Goal: Task Accomplishment & Management: Manage account settings

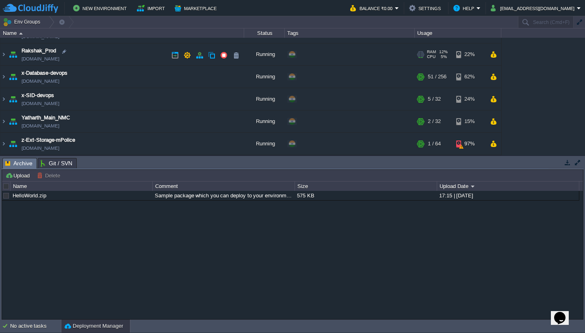
scroll to position [61, 0]
click at [6, 121] on img at bounding box center [3, 121] width 6 height 22
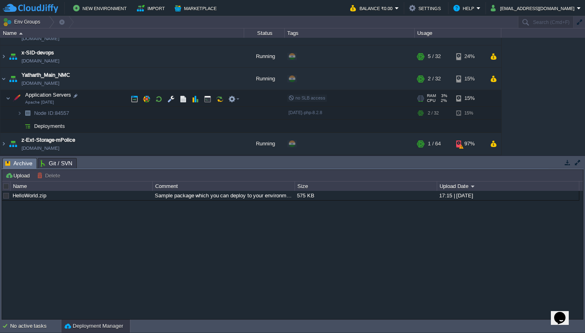
scroll to position [104, 0]
click at [205, 101] on button "button" at bounding box center [207, 98] width 7 height 7
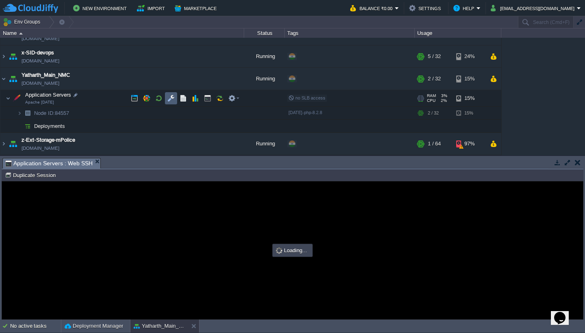
click at [171, 100] on button "button" at bounding box center [170, 98] width 7 height 7
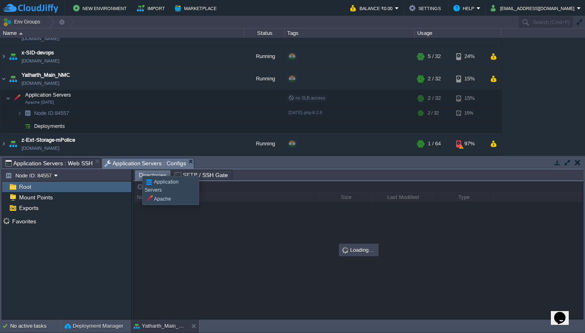
scroll to position [0, 0]
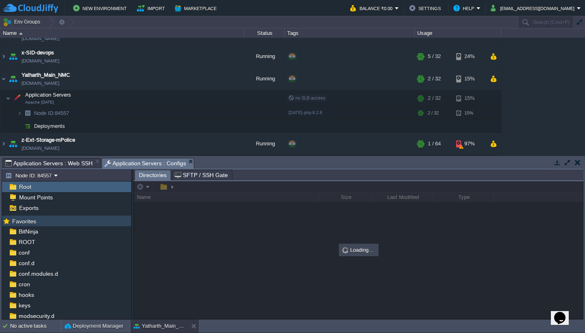
type input "#000000"
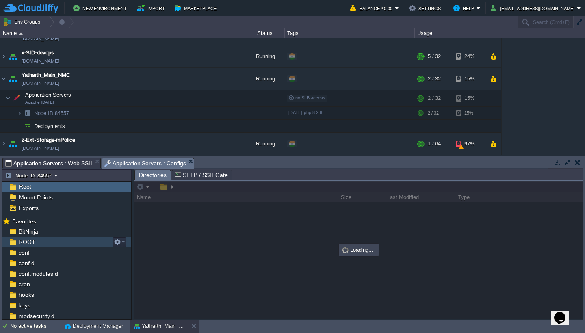
click at [65, 242] on div "ROOT" at bounding box center [66, 242] width 129 height 11
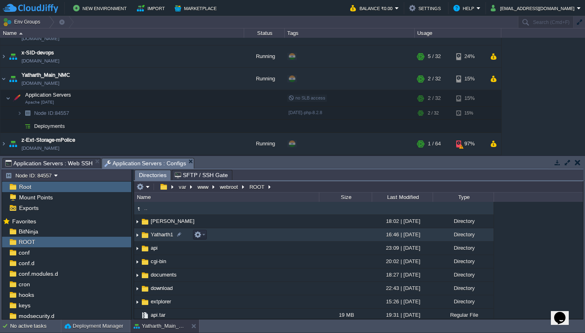
click at [252, 236] on td "Yatharth1" at bounding box center [226, 234] width 185 height 13
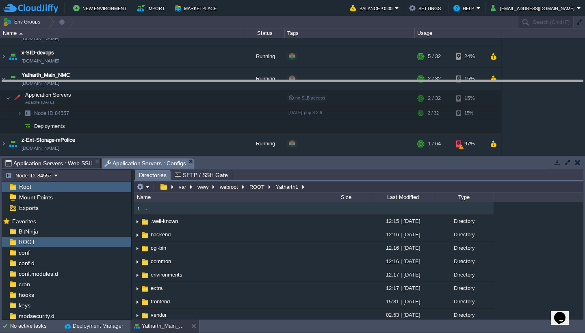
drag, startPoint x: 336, startPoint y: 169, endPoint x: 337, endPoint y: 90, distance: 79.2
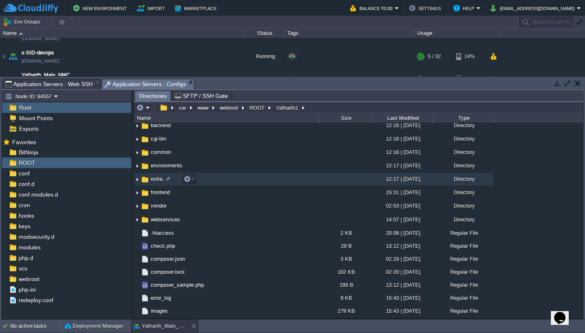
scroll to position [32, 0]
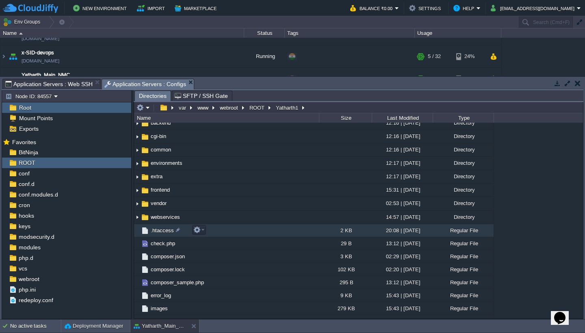
click at [218, 232] on td ".htaccess" at bounding box center [226, 230] width 185 height 13
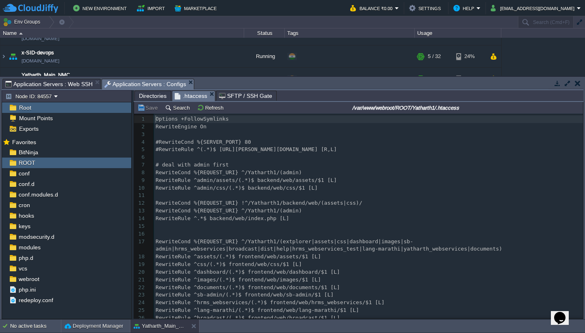
scroll to position [3, 0]
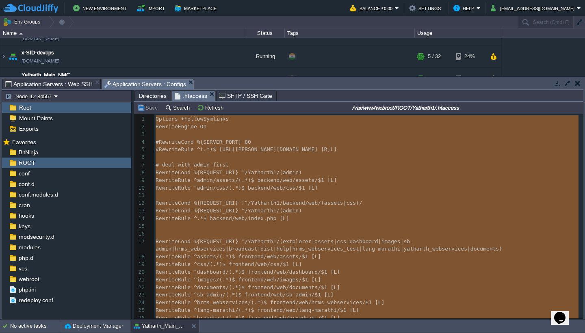
type textarea "-"
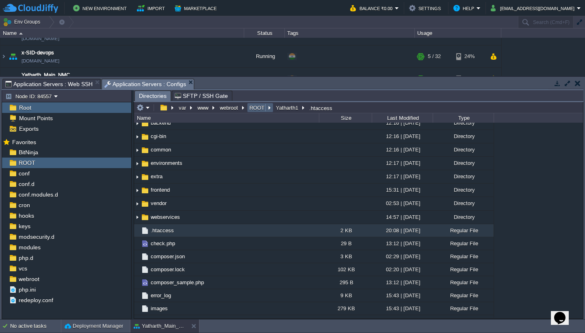
click at [263, 108] on button "ROOT" at bounding box center [257, 107] width 18 height 7
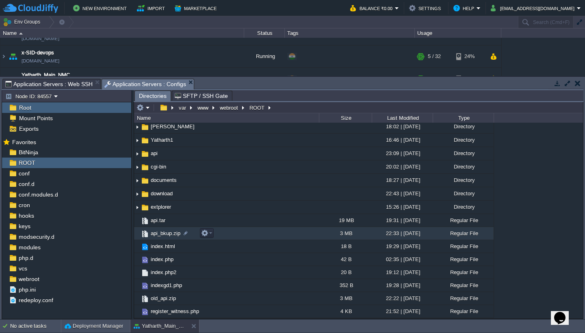
scroll to position [15, 0]
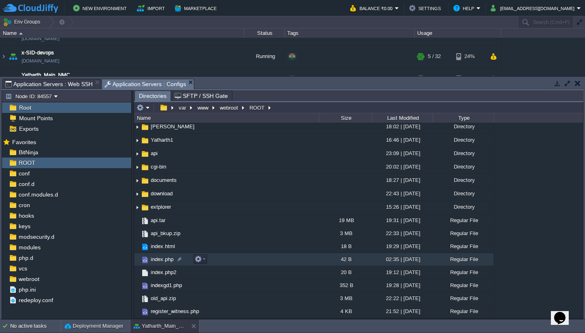
click at [239, 263] on td "index.php" at bounding box center [226, 259] width 185 height 13
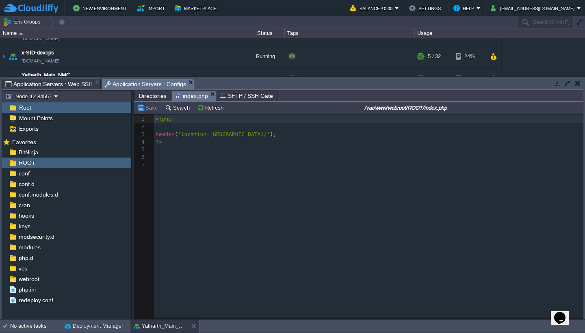
scroll to position [3, 0]
click at [147, 97] on span "Directories" at bounding box center [153, 96] width 28 height 10
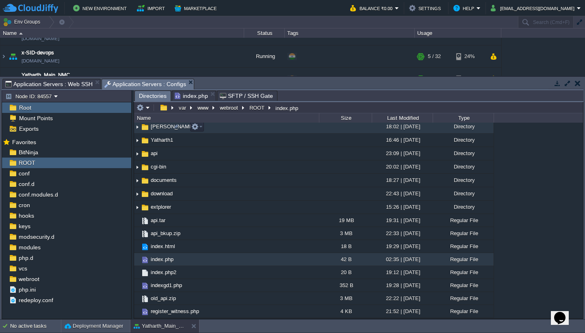
click at [225, 129] on td "Yatharth" at bounding box center [226, 126] width 185 height 13
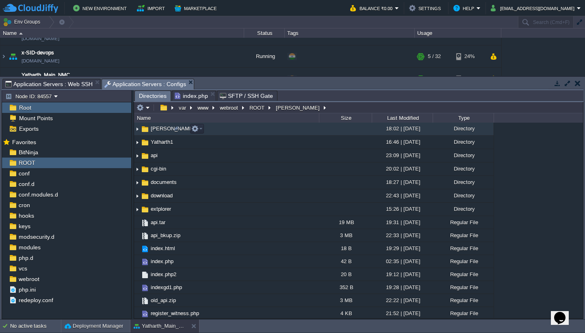
click at [225, 129] on td "Yatharth" at bounding box center [226, 128] width 185 height 13
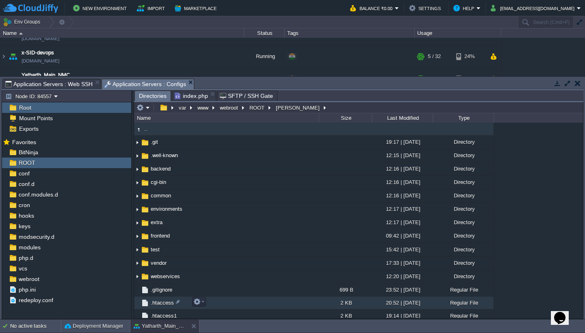
click at [220, 303] on td ".htaccess" at bounding box center [226, 302] width 185 height 13
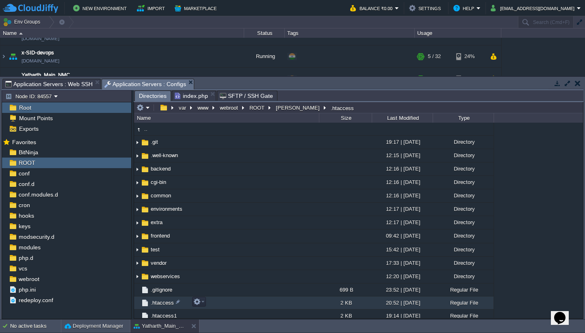
click at [220, 303] on td ".htaccess" at bounding box center [226, 302] width 185 height 13
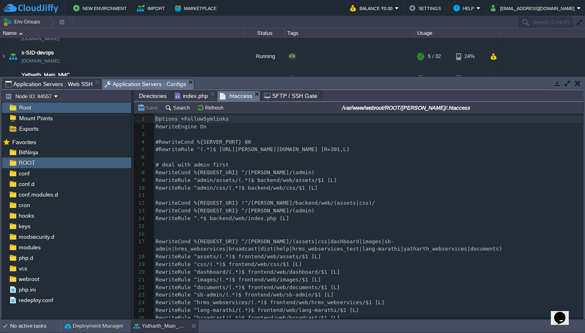
scroll to position [3, 0]
click at [164, 122] on span "Options +FollowSymlinks" at bounding box center [191, 119] width 73 height 6
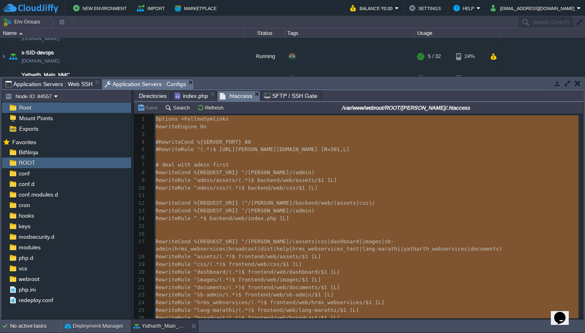
type textarea "-"
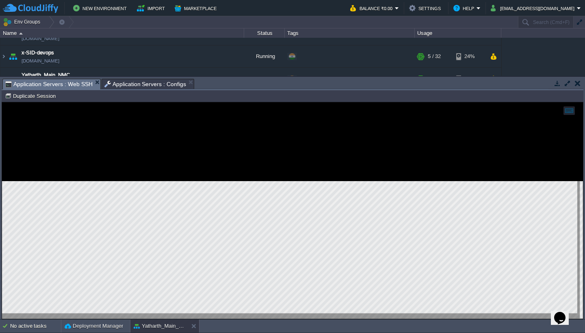
click at [38, 102] on html "Copy: Cmd + C Paste: Cmd + V Settings: Ctrl + Shift + Alt 0" at bounding box center [292, 102] width 581 height 0
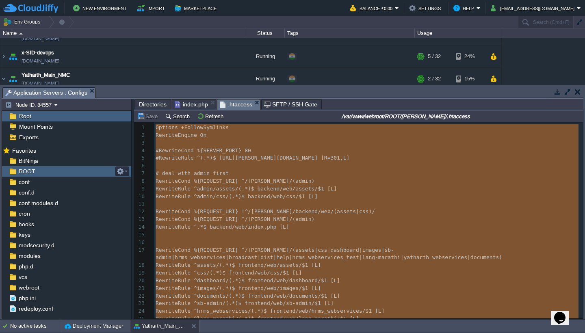
click at [81, 171] on div "ROOT" at bounding box center [66, 171] width 129 height 11
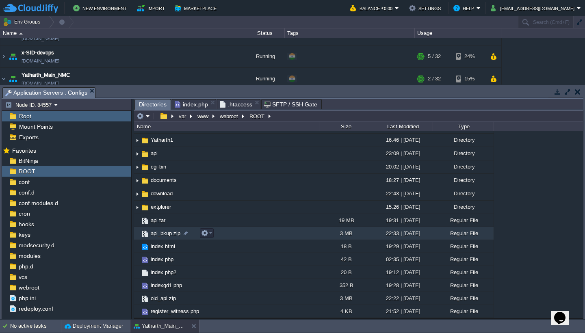
scroll to position [24, 0]
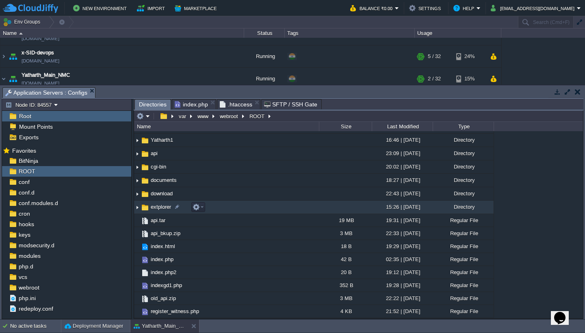
click at [138, 210] on img at bounding box center [137, 207] width 6 height 13
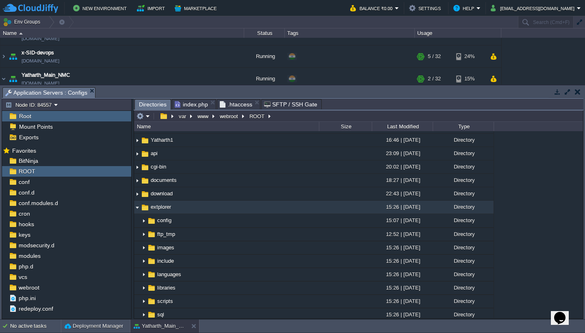
click at [138, 210] on img at bounding box center [137, 207] width 6 height 13
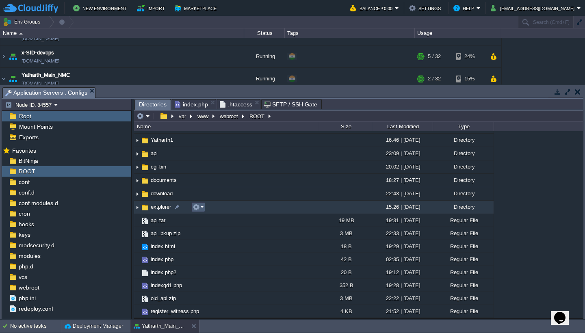
click at [202, 209] on em at bounding box center [197, 206] width 11 height 7
click at [244, 209] on td "extplorer" at bounding box center [226, 207] width 185 height 13
click at [255, 117] on button "ROOT" at bounding box center [257, 115] width 18 height 7
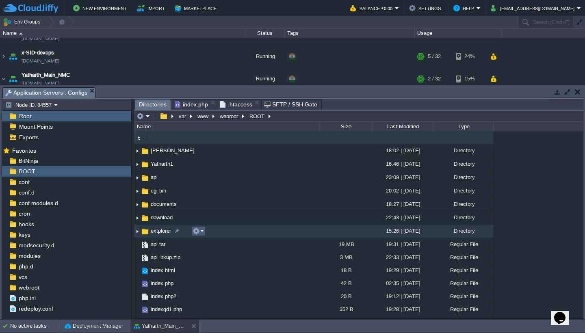
click at [203, 230] on td at bounding box center [198, 231] width 14 height 10
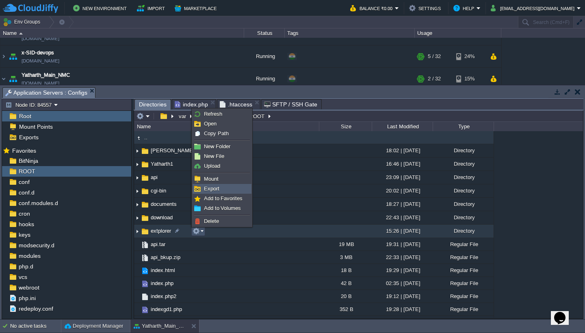
click at [216, 191] on span "Export" at bounding box center [211, 189] width 15 height 6
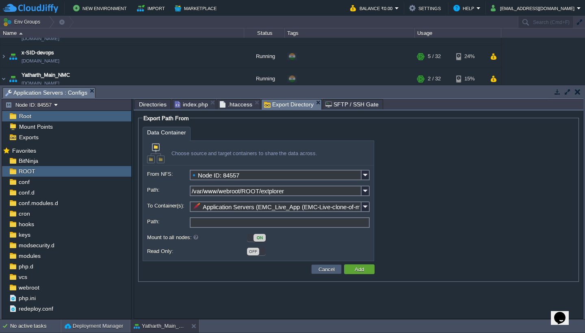
click at [331, 270] on button "Cancel" at bounding box center [326, 268] width 21 height 7
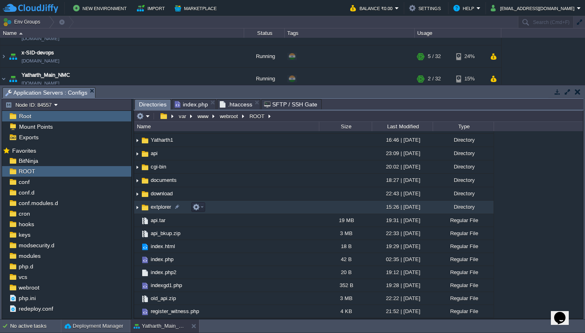
scroll to position [24, 0]
click at [138, 209] on img at bounding box center [137, 207] width 6 height 13
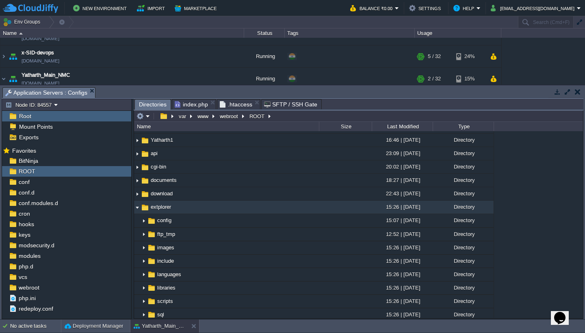
click at [138, 209] on img at bounding box center [137, 207] width 6 height 13
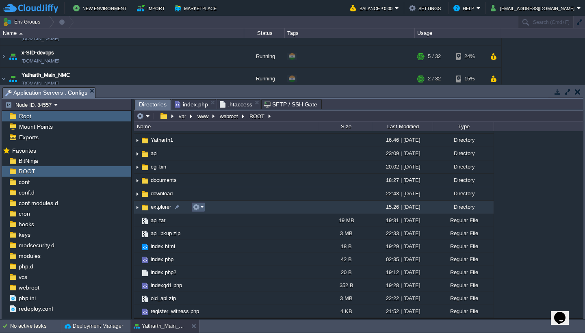
click at [203, 208] on td at bounding box center [198, 207] width 14 height 10
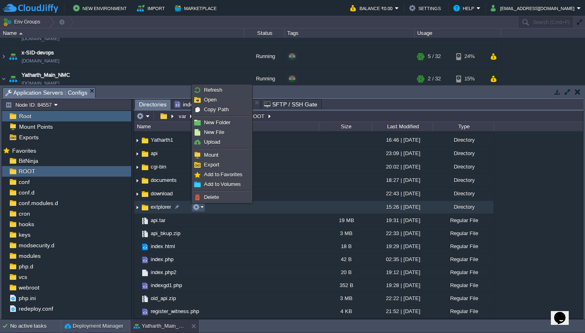
click at [259, 209] on td "extplorer" at bounding box center [226, 207] width 185 height 13
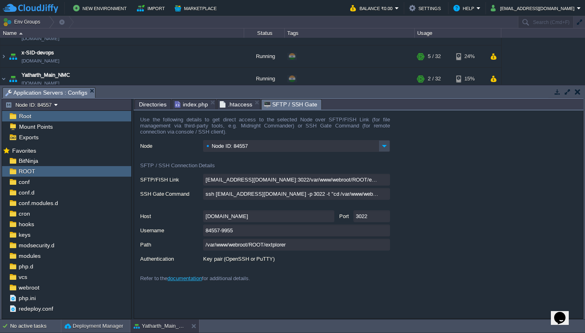
click at [315, 103] on em "SFTP / SSH Gate" at bounding box center [292, 104] width 57 height 10
click at [314, 106] on em "SFTP / SSH Gate" at bounding box center [292, 104] width 57 height 10
click at [241, 105] on span ".htaccess" at bounding box center [236, 104] width 32 height 10
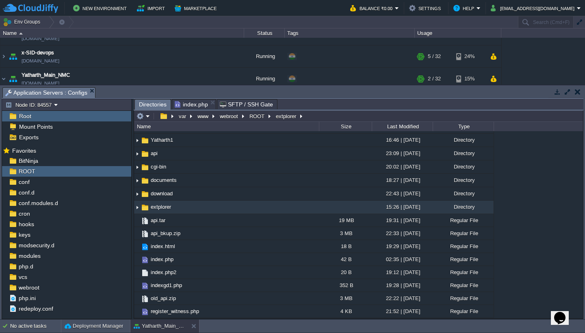
click at [193, 103] on span "index.php" at bounding box center [191, 104] width 33 height 10
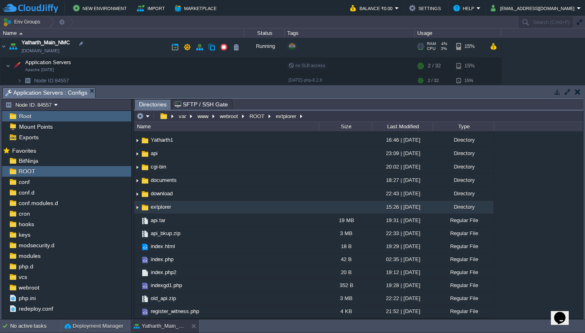
scroll to position [138, 0]
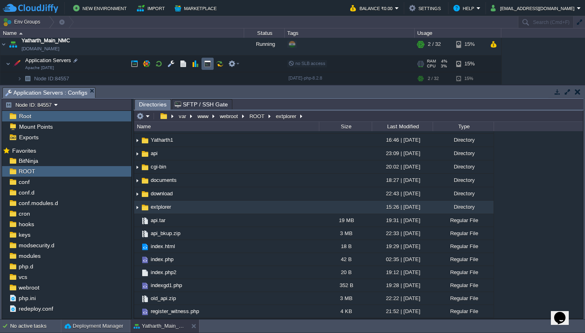
click at [209, 65] on button "button" at bounding box center [207, 63] width 7 height 7
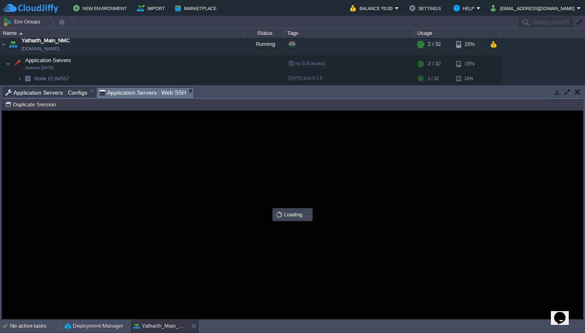
scroll to position [0, 0]
type input "#000000"
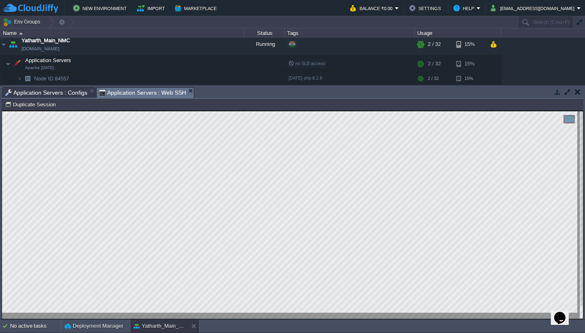
click at [65, 95] on span "Application Servers : Configs" at bounding box center [46, 93] width 82 height 10
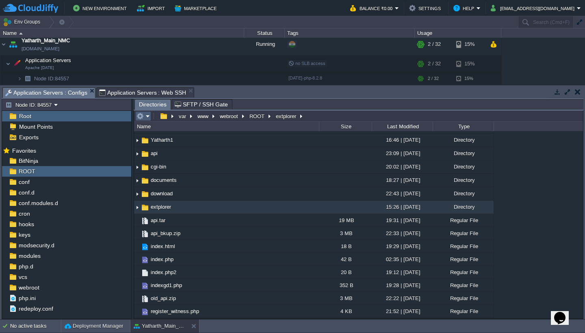
click at [149, 118] on em at bounding box center [142, 115] width 13 height 7
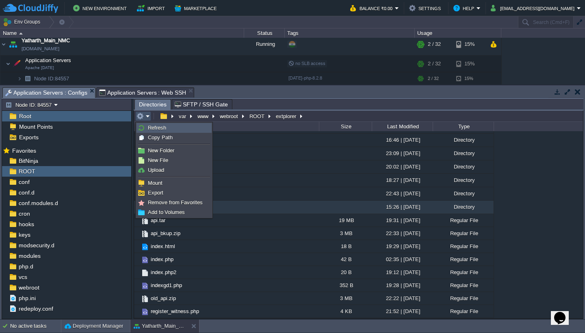
click at [152, 129] on span "Refresh" at bounding box center [157, 128] width 18 height 6
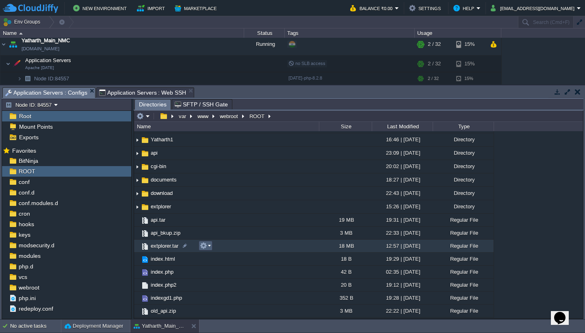
scroll to position [26, 0]
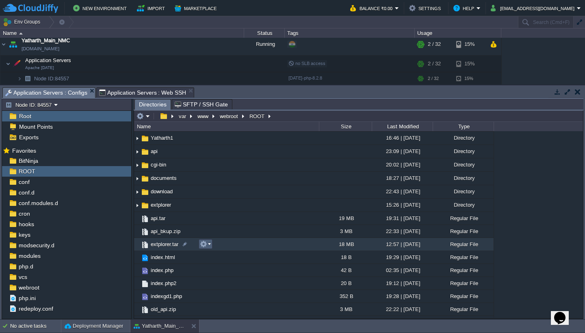
click at [207, 248] on em at bounding box center [205, 243] width 11 height 7
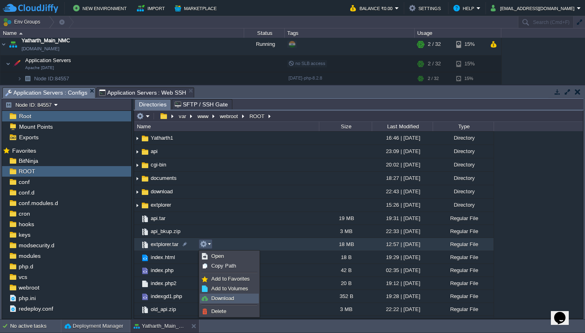
click at [240, 299] on link "Download" at bounding box center [229, 298] width 58 height 9
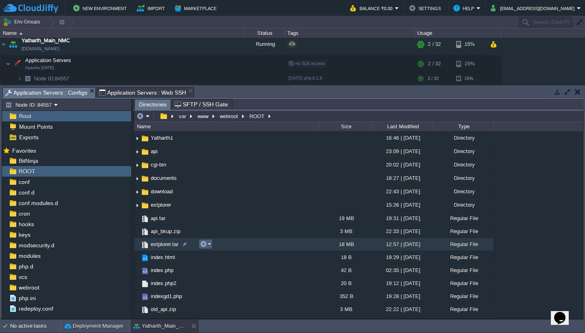
click at [210, 246] on em at bounding box center [205, 243] width 11 height 7
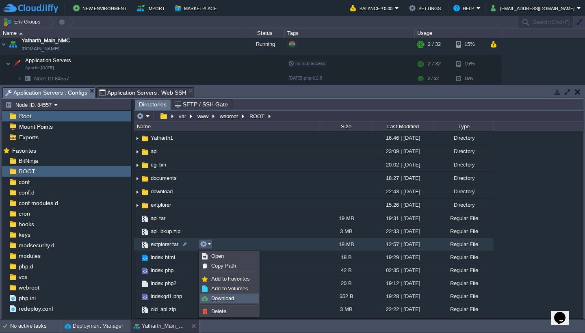
click at [234, 298] on link "Download" at bounding box center [229, 298] width 58 height 9
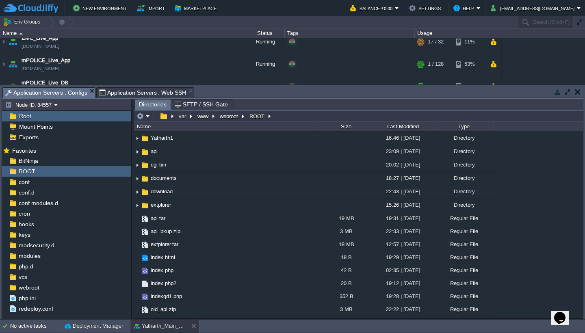
scroll to position [0, 0]
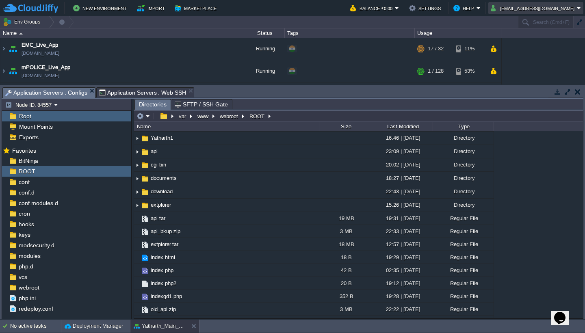
click at [539, 8] on button "[EMAIL_ADDRESS][DOMAIN_NAME]" at bounding box center [533, 8] width 86 height 10
click at [540, 41] on span "Sign out" at bounding box center [539, 43] width 19 height 6
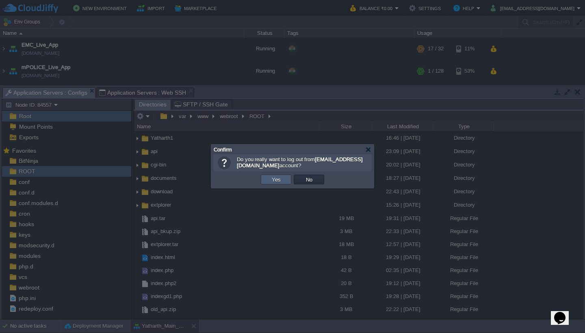
click at [277, 180] on button "Yes" at bounding box center [276, 179] width 14 height 7
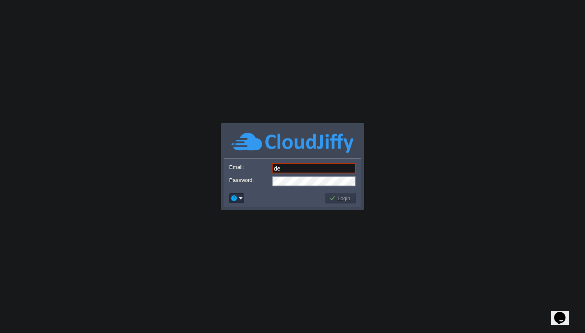
type input "[EMAIL_ADDRESS][DOMAIN_NAME]"
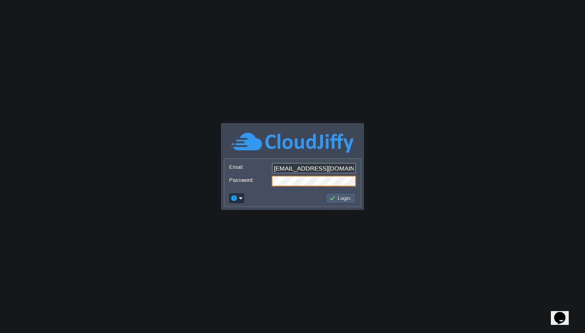
click at [334, 199] on button "Login" at bounding box center [341, 197] width 24 height 7
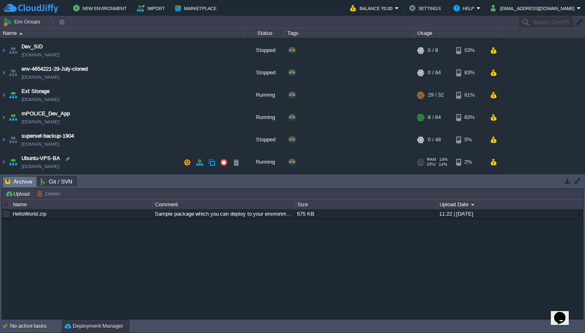
scroll to position [43, 0]
click at [4, 163] on img at bounding box center [3, 162] width 6 height 22
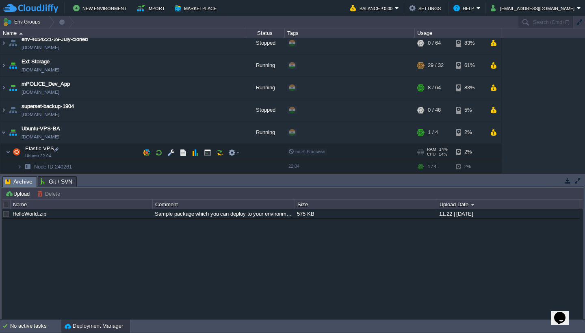
scroll to position [73, 0]
click at [172, 152] on button "button" at bounding box center [170, 151] width 7 height 7
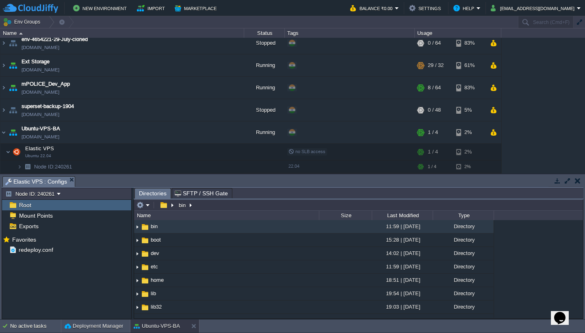
type input "/bin"
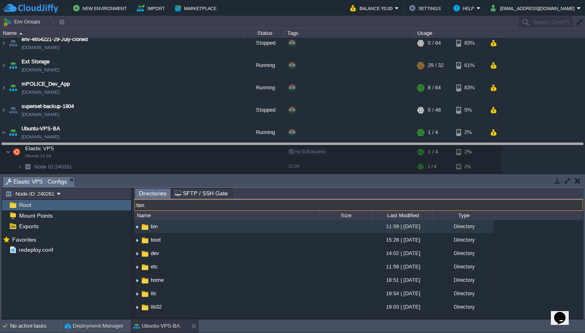
drag, startPoint x: 317, startPoint y: 186, endPoint x: 319, endPoint y: 151, distance: 35.8
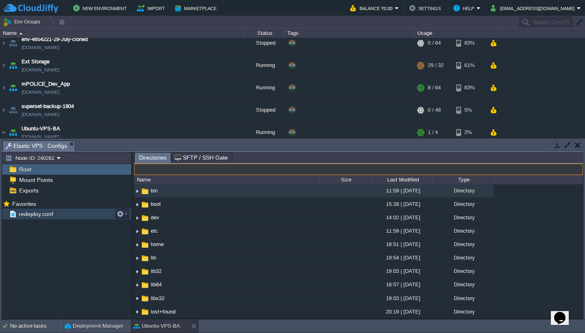
click at [76, 215] on div "redeploy.conf" at bounding box center [66, 214] width 129 height 11
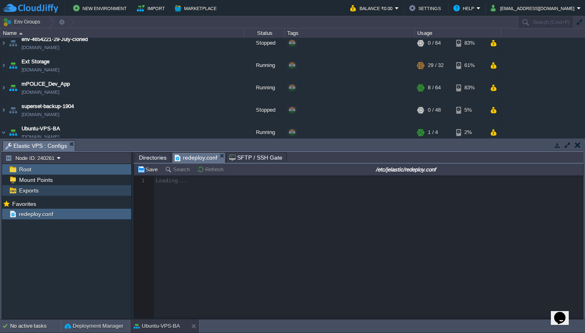
click at [72, 181] on div "Mount Points" at bounding box center [66, 180] width 129 height 11
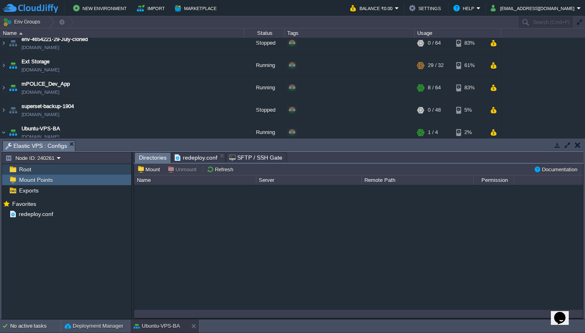
click at [40, 169] on div "Root" at bounding box center [66, 169] width 129 height 11
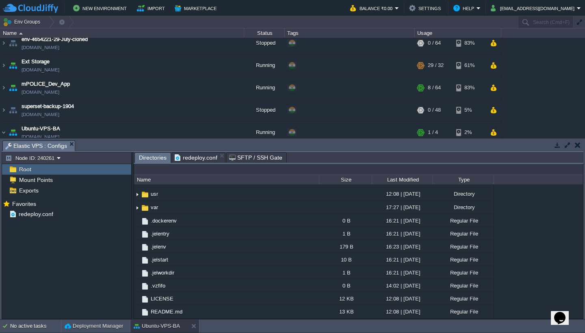
scroll to position [278, 0]
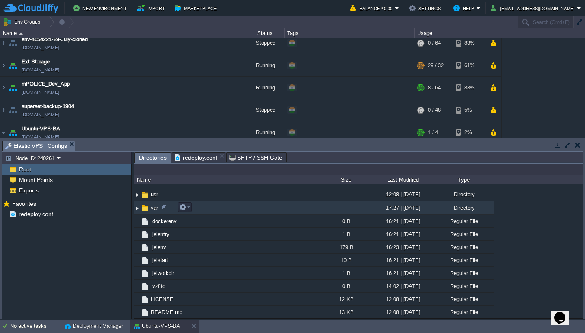
click at [222, 208] on td "var" at bounding box center [226, 207] width 185 height 13
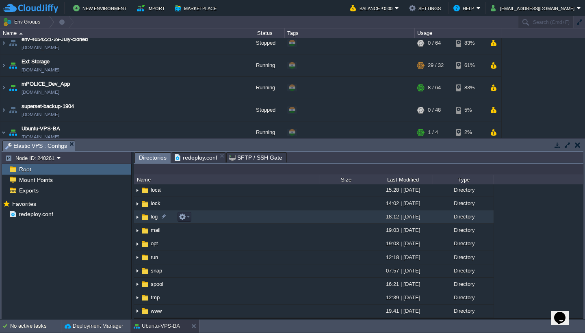
scroll to position [53, 0]
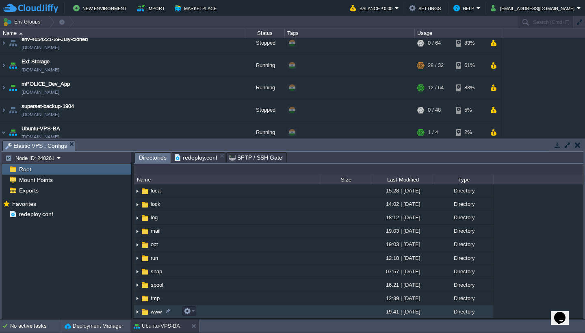
click at [231, 310] on td "www" at bounding box center [226, 311] width 185 height 13
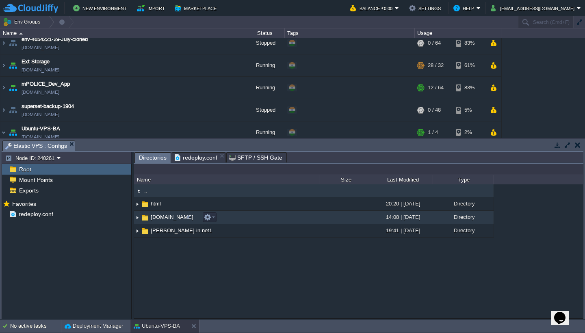
click at [249, 220] on td "sevarth.in.net" at bounding box center [226, 217] width 185 height 13
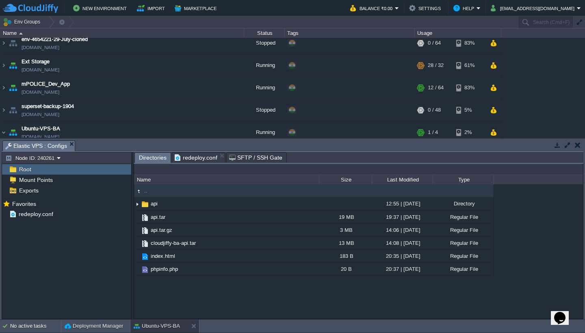
click at [145, 192] on span ".." at bounding box center [146, 190] width 6 height 7
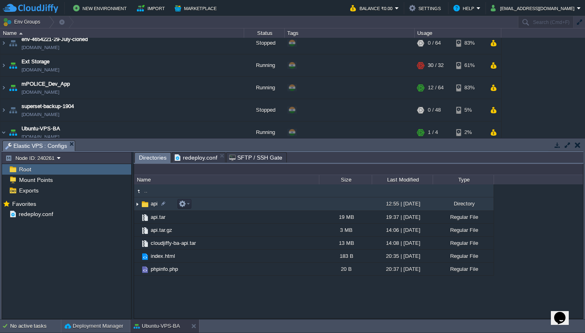
click at [136, 206] on img at bounding box center [137, 204] width 6 height 13
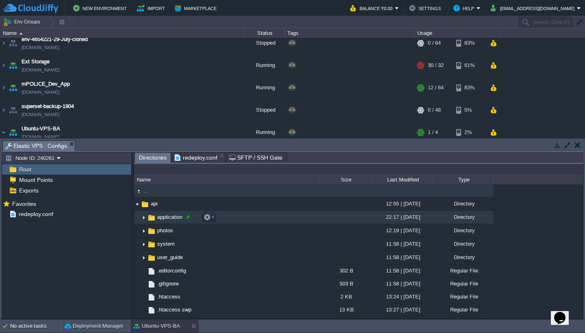
click at [188, 218] on div at bounding box center [187, 216] width 7 height 7
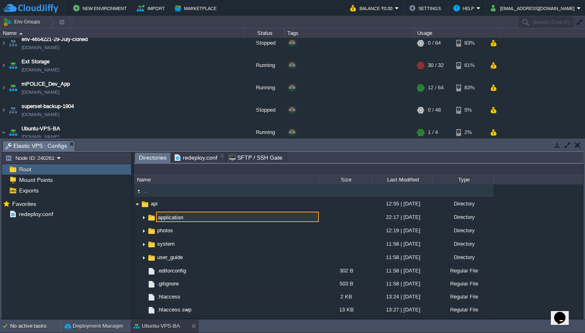
drag, startPoint x: 188, startPoint y: 218, endPoint x: 157, endPoint y: 216, distance: 31.7
click at [157, 216] on input "application" at bounding box center [237, 217] width 163 height 11
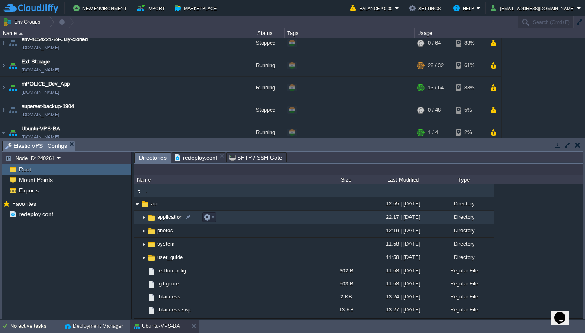
click at [144, 217] on img at bounding box center [143, 217] width 6 height 13
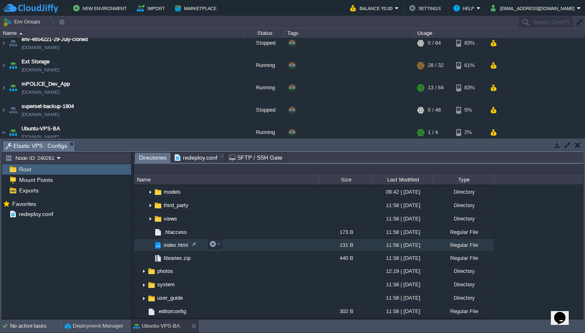
scroll to position [170, 0]
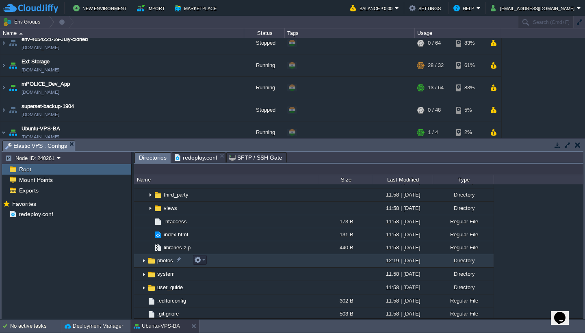
click at [142, 263] on img at bounding box center [143, 261] width 6 height 13
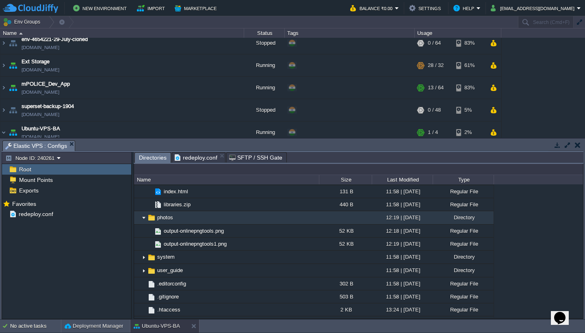
scroll to position [214, 0]
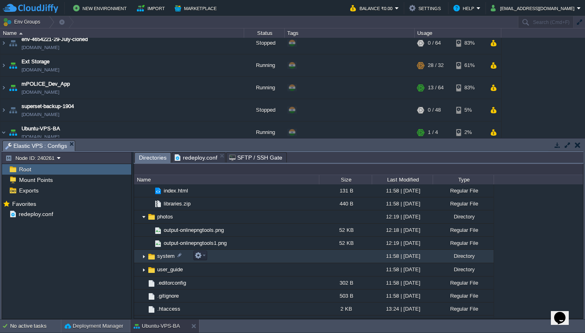
click at [144, 258] on img at bounding box center [143, 256] width 6 height 13
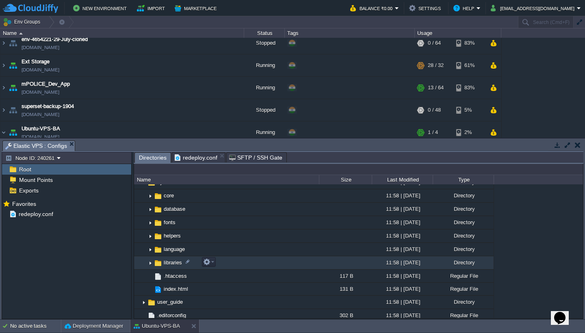
scroll to position [323, 0]
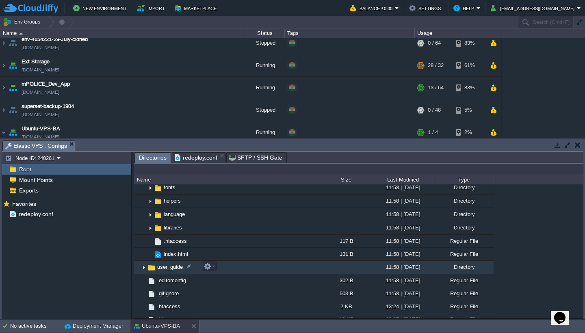
click at [143, 268] on img at bounding box center [143, 267] width 6 height 13
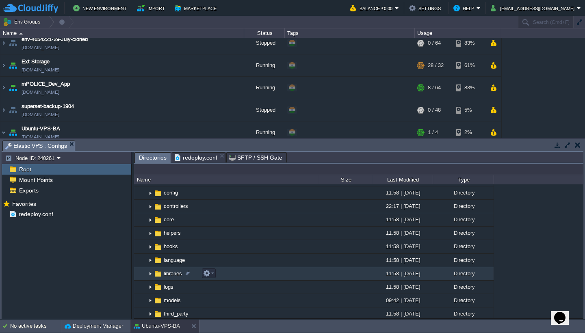
scroll to position [51, 0]
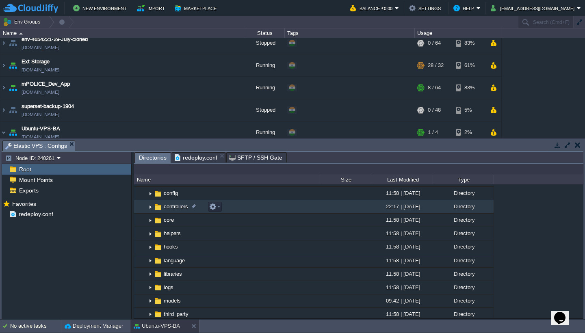
click at [149, 207] on img at bounding box center [150, 207] width 6 height 13
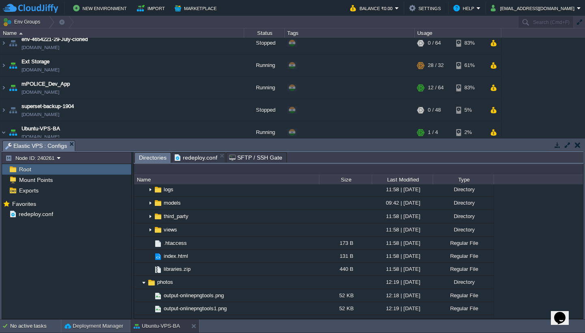
scroll to position [257, 0]
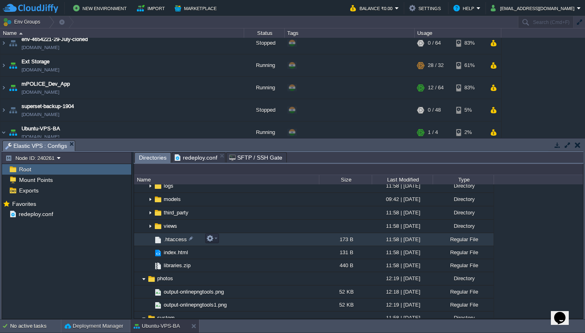
click at [238, 240] on td ".htaccess" at bounding box center [226, 239] width 185 height 13
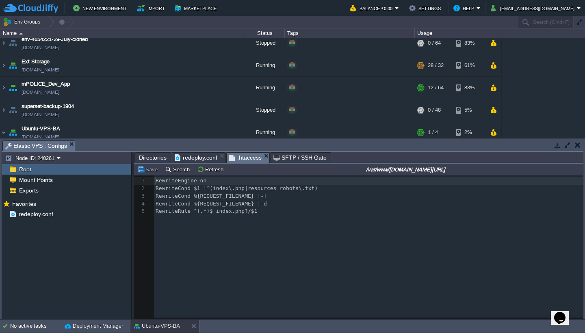
scroll to position [3, 0]
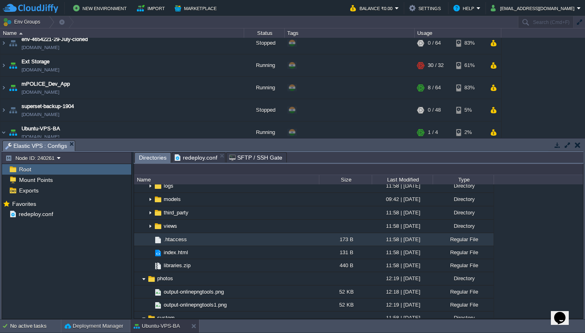
click at [203, 140] on div "Tasks Activity Log Archive Git / SVN Elastic VPS : Configs Upload Delete Deploy…" at bounding box center [292, 228] width 585 height 181
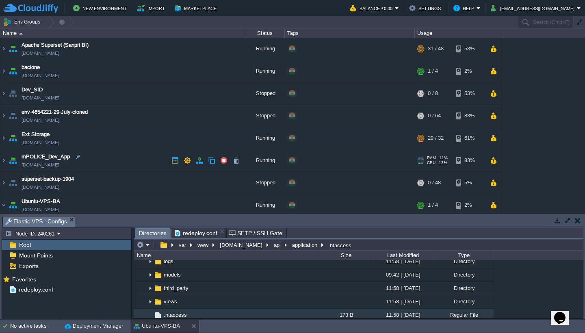
scroll to position [7, 0]
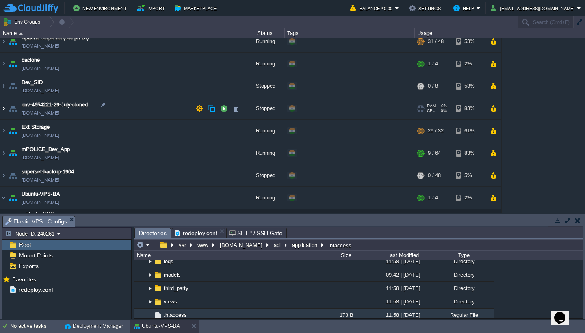
click at [5, 109] on img at bounding box center [3, 108] width 6 height 22
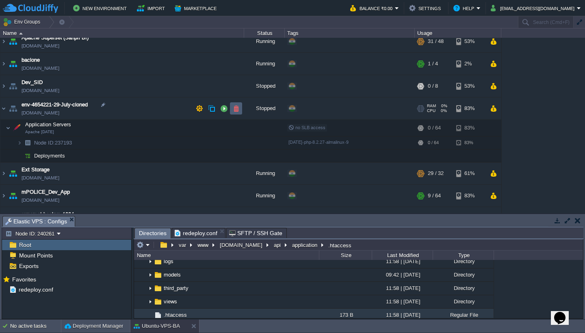
click at [236, 108] on button "button" at bounding box center [235, 108] width 7 height 7
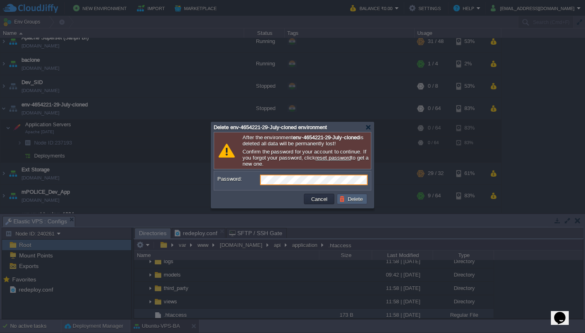
click at [351, 203] on button "Delete" at bounding box center [352, 198] width 26 height 7
click at [353, 200] on button "Delete" at bounding box center [352, 198] width 26 height 7
click at [360, 201] on button "Delete" at bounding box center [352, 198] width 26 height 7
click at [355, 199] on button "Delete" at bounding box center [352, 198] width 26 height 7
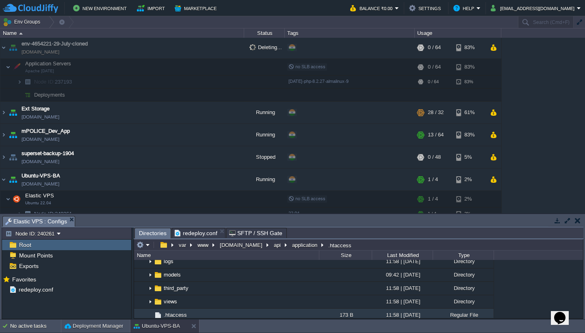
scroll to position [67, 0]
click at [239, 160] on button "button" at bounding box center [235, 157] width 7 height 7
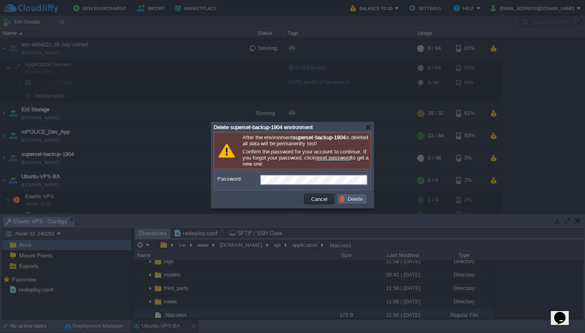
click at [354, 204] on td "Delete" at bounding box center [352, 199] width 30 height 11
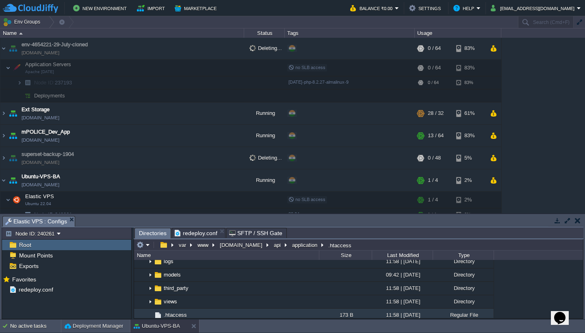
click at [354, 206] on div "no SLB access" at bounding box center [349, 200] width 127 height 17
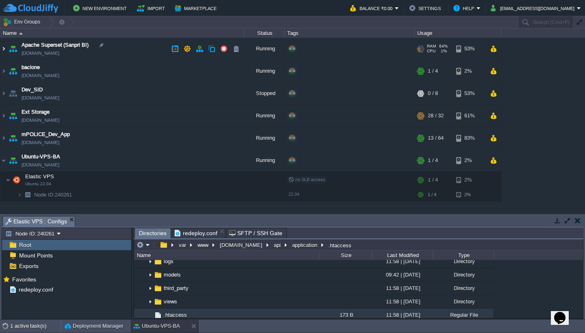
scroll to position [0, 0]
click at [4, 71] on img at bounding box center [3, 71] width 6 height 22
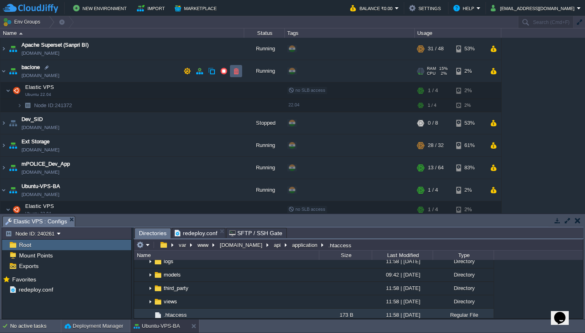
click at [238, 71] on button "button" at bounding box center [235, 70] width 7 height 7
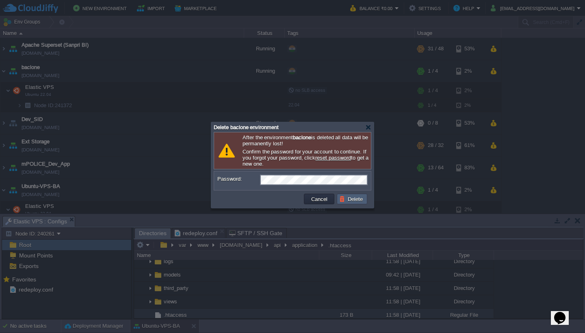
click at [354, 202] on button "Delete" at bounding box center [352, 198] width 26 height 7
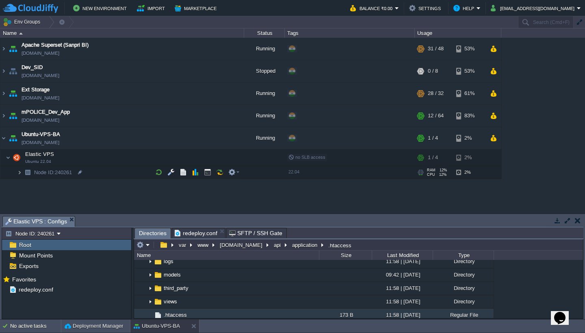
click at [19, 173] on img at bounding box center [19, 172] width 5 height 13
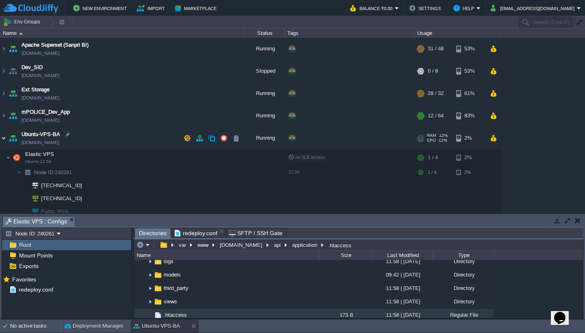
click at [5, 136] on img at bounding box center [3, 138] width 6 height 22
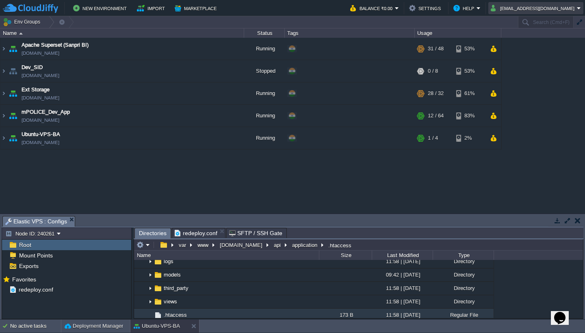
click at [554, 9] on button "devops@sanpri.net" at bounding box center [533, 8] width 86 height 10
click at [545, 39] on link "Sign out" at bounding box center [550, 43] width 63 height 9
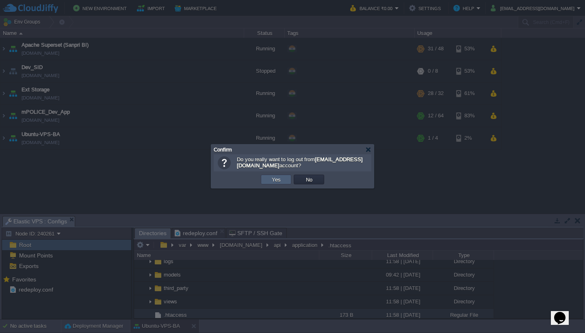
click at [276, 180] on button "Yes" at bounding box center [276, 179] width 14 height 7
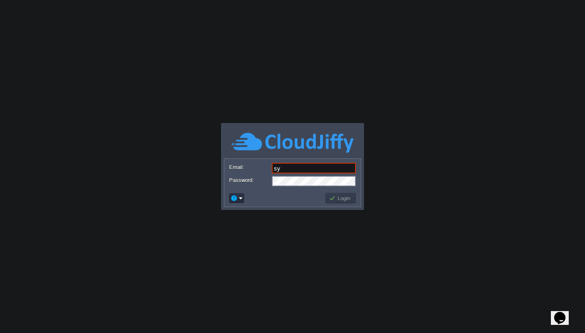
type input "[EMAIL_ADDRESS][DOMAIN_NAME]"
click at [337, 199] on button "Login" at bounding box center [341, 197] width 24 height 7
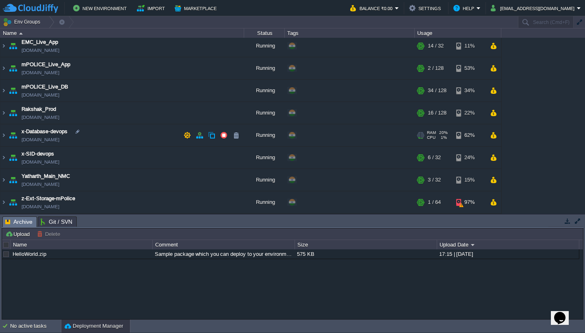
scroll to position [3, 0]
click at [3, 180] on img at bounding box center [3, 180] width 6 height 22
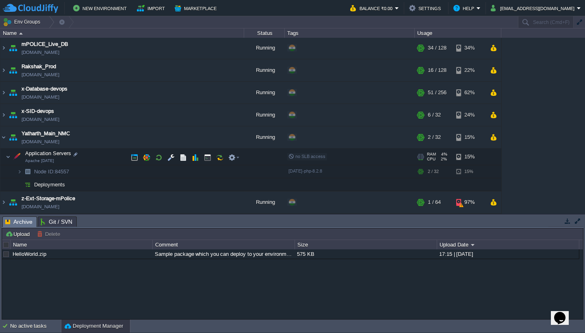
scroll to position [45, 0]
click at [207, 156] on button "button" at bounding box center [207, 156] width 7 height 7
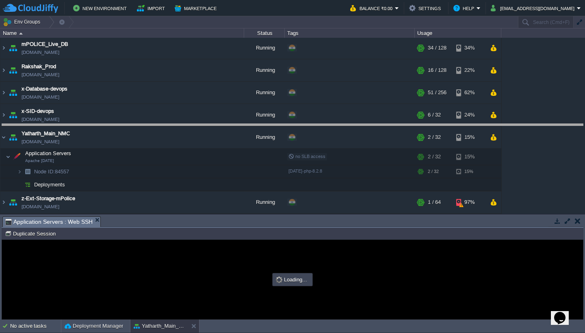
scroll to position [0, 0]
drag, startPoint x: 278, startPoint y: 227, endPoint x: 285, endPoint y: 134, distance: 92.9
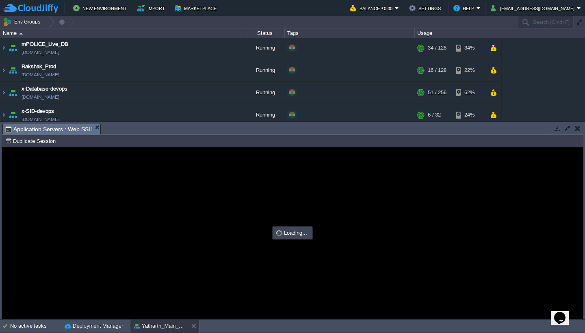
type input "#000000"
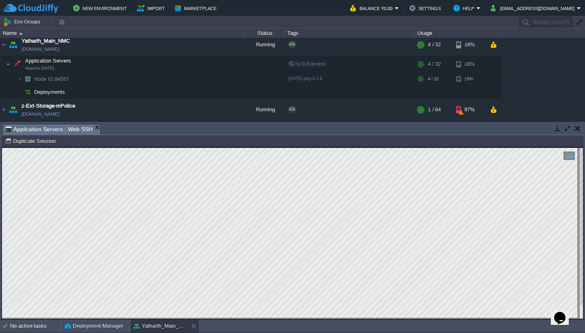
scroll to position [138, 0]
click at [557, 11] on button "[EMAIL_ADDRESS][DOMAIN_NAME]" at bounding box center [533, 8] width 86 height 10
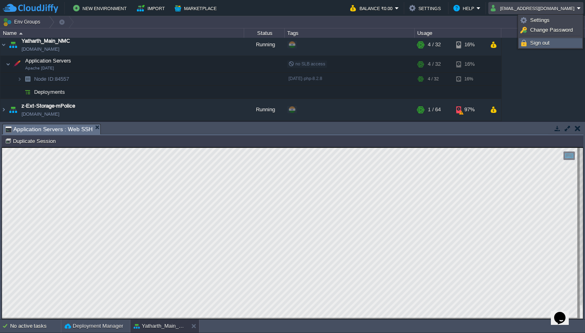
click at [542, 45] on span "Sign out" at bounding box center [539, 43] width 19 height 6
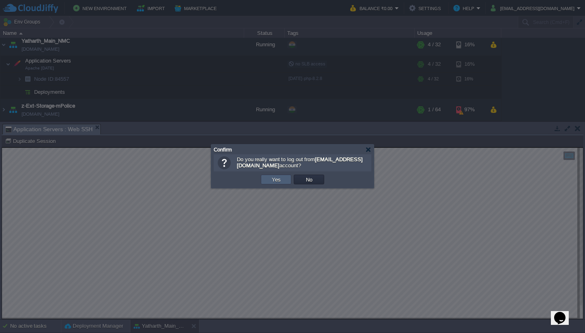
click at [280, 180] on button "Yes" at bounding box center [276, 179] width 14 height 7
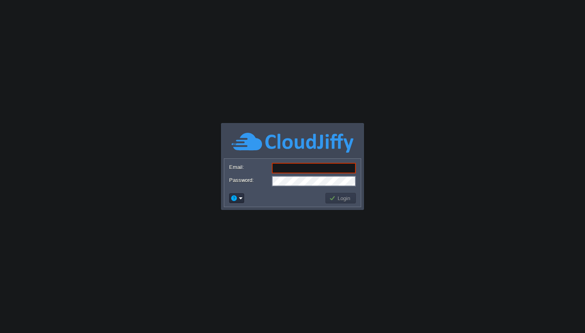
click at [294, 167] on input "Email:" at bounding box center [314, 168] width 84 height 11
type input "[EMAIL_ADDRESS][DOMAIN_NAME]"
click at [340, 197] on button "Login" at bounding box center [341, 197] width 24 height 7
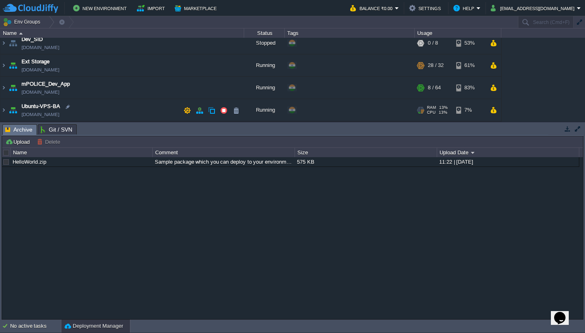
scroll to position [28, 0]
click at [186, 113] on button "button" at bounding box center [186, 109] width 7 height 7
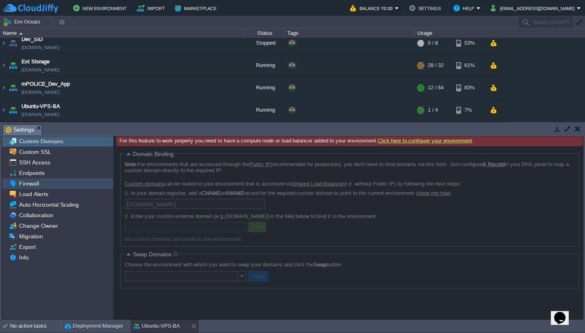
click at [50, 183] on div "Firewall" at bounding box center [57, 183] width 111 height 11
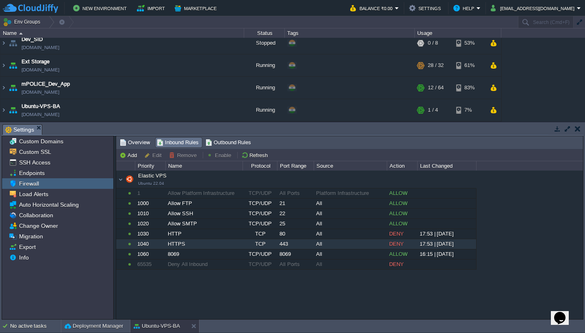
click at [262, 245] on div "TCP" at bounding box center [260, 244] width 34 height 10
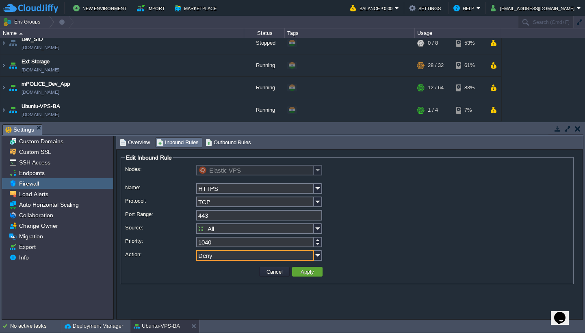
click at [289, 258] on input "Deny" at bounding box center [255, 255] width 118 height 11
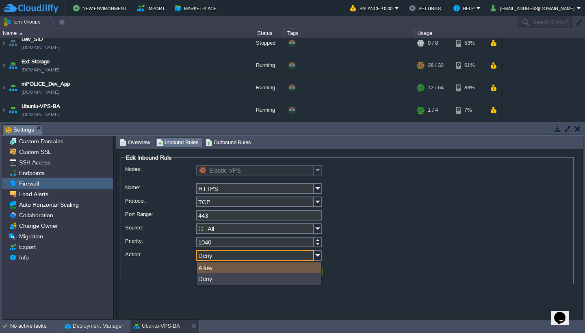
click at [272, 273] on div "Allow" at bounding box center [259, 267] width 124 height 11
type input "Allow"
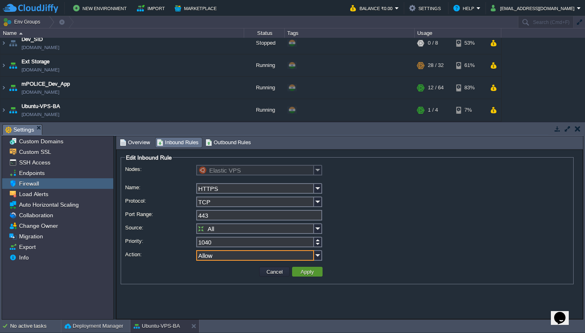
click at [306, 274] on button "Apply" at bounding box center [307, 271] width 18 height 7
type input "All Ports"
type input "1070"
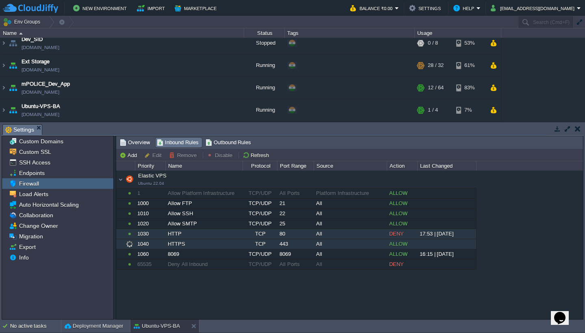
click at [268, 235] on div "TCP" at bounding box center [260, 234] width 34 height 10
type input "Elastic VPS"
type input "HTTP"
type input "80"
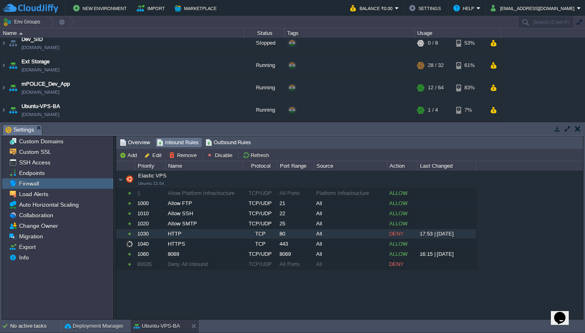
type input "1030"
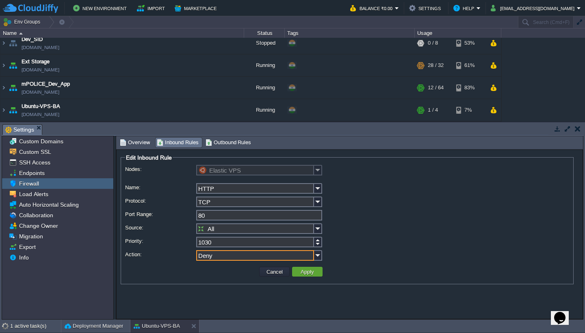
click at [277, 259] on input "Deny" at bounding box center [255, 255] width 118 height 11
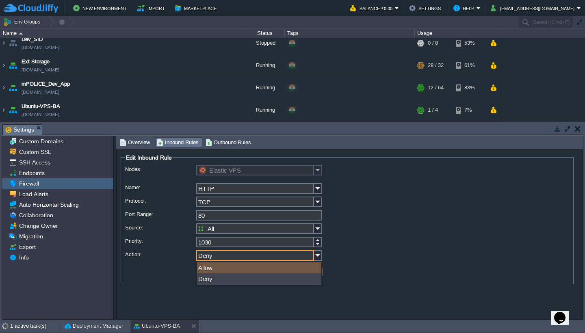
click at [272, 271] on div "Allow" at bounding box center [259, 267] width 124 height 11
type input "Allow"
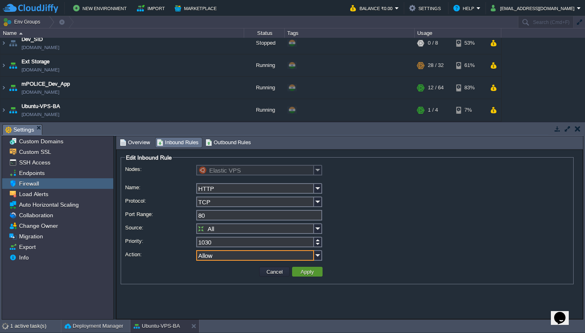
click at [303, 273] on button "Apply" at bounding box center [307, 271] width 18 height 7
